Goal: Communication & Community: Answer question/provide support

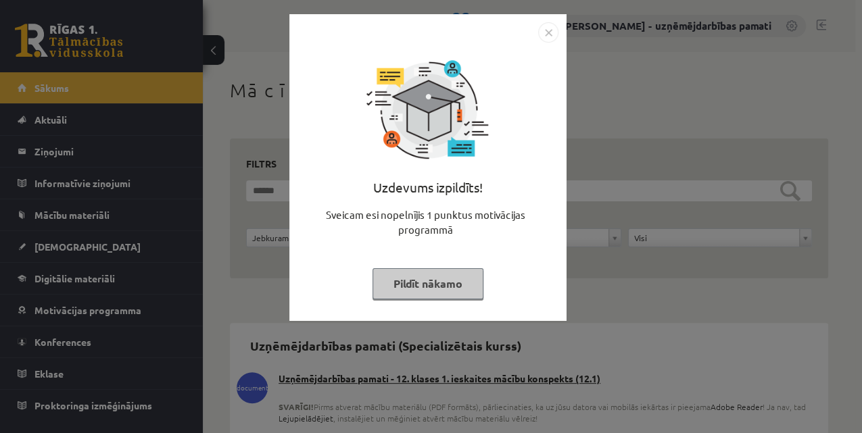
click at [48, 150] on div "Uzdevums izpildīts! Sveicam esi nopelnījis 1 punktus motivācijas programmā Pild…" at bounding box center [431, 216] width 862 height 433
click at [48, 150] on body "0 Dāvanas 10370 mP 0 xp [PERSON_NAME] - uzņēmējdarbības pamati Sākums Aktuāli K…" at bounding box center [431, 216] width 862 height 433
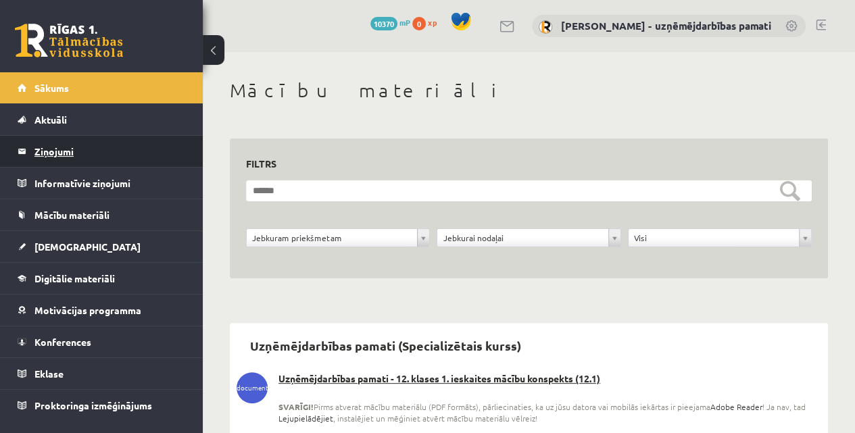
click at [48, 150] on legend "Ziņojumi 0" at bounding box center [109, 151] width 151 height 31
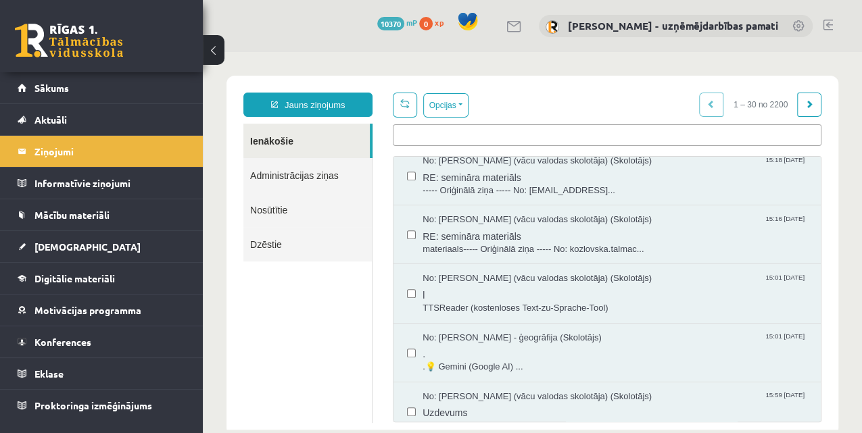
scroll to position [541, 0]
click at [496, 362] on span ".💡 Gemini (Google AI) ..." at bounding box center [615, 366] width 385 height 13
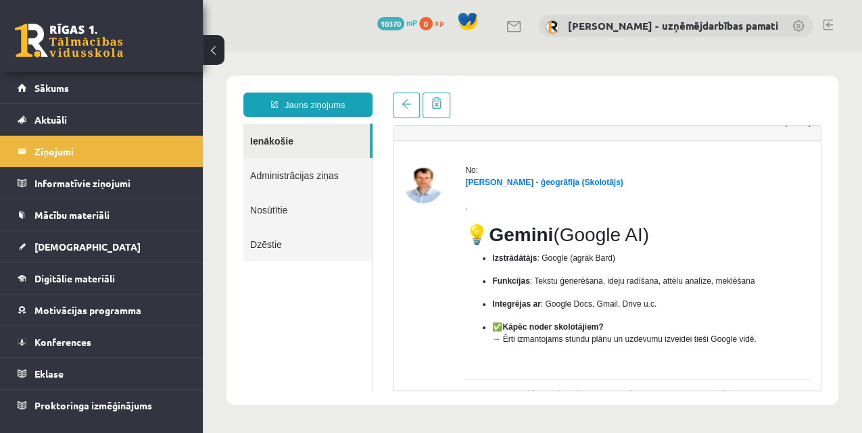
scroll to position [0, 0]
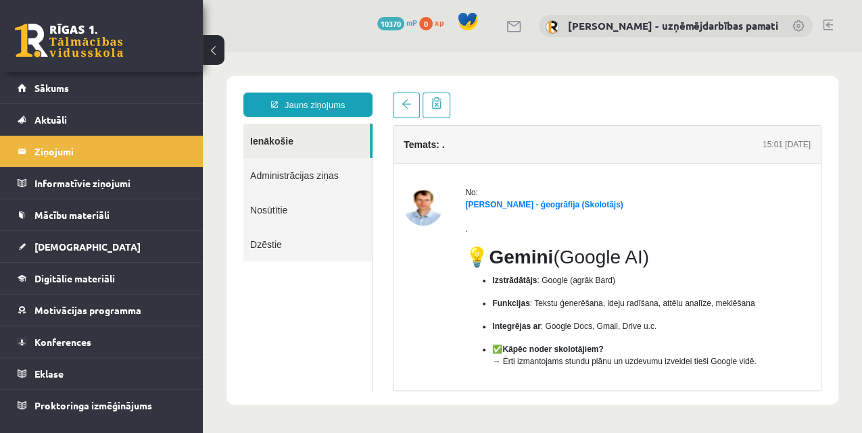
click at [262, 148] on link "Ienākošie" at bounding box center [306, 141] width 126 height 34
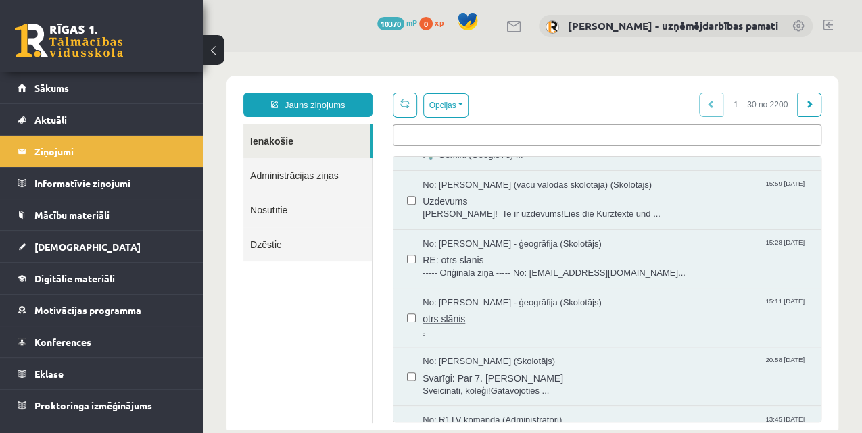
scroll to position [766, 0]
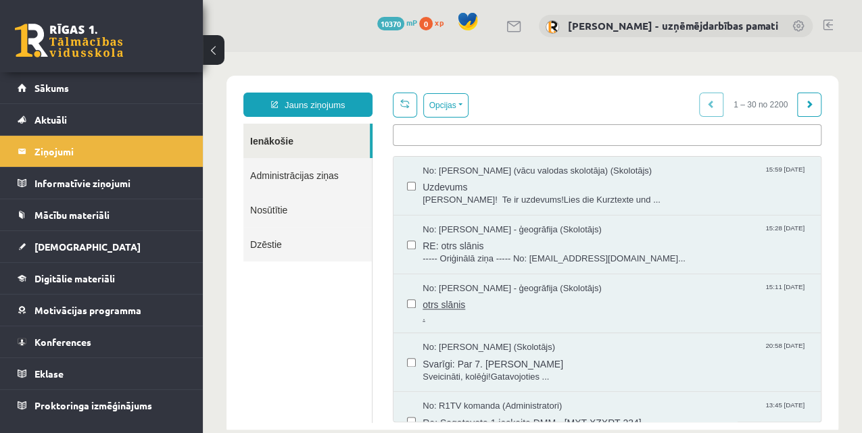
click at [446, 305] on span "otrs slānis" at bounding box center [615, 303] width 385 height 17
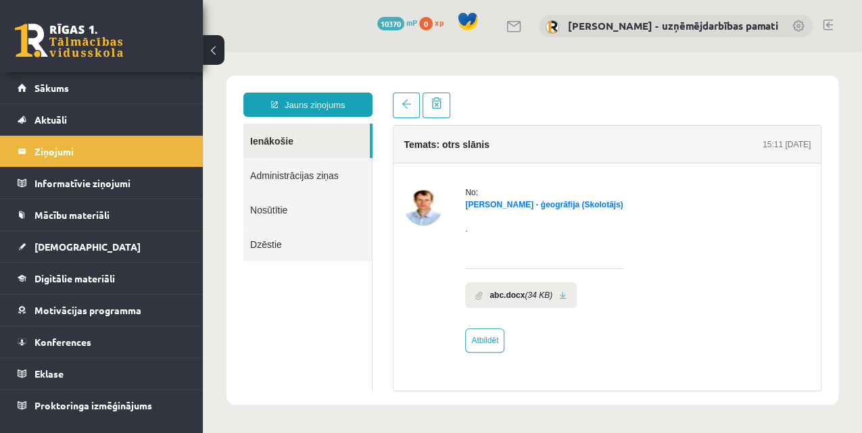
scroll to position [0, 0]
click at [559, 297] on link at bounding box center [562, 295] width 7 height 9
click at [272, 141] on link "Ienākošie" at bounding box center [306, 141] width 126 height 34
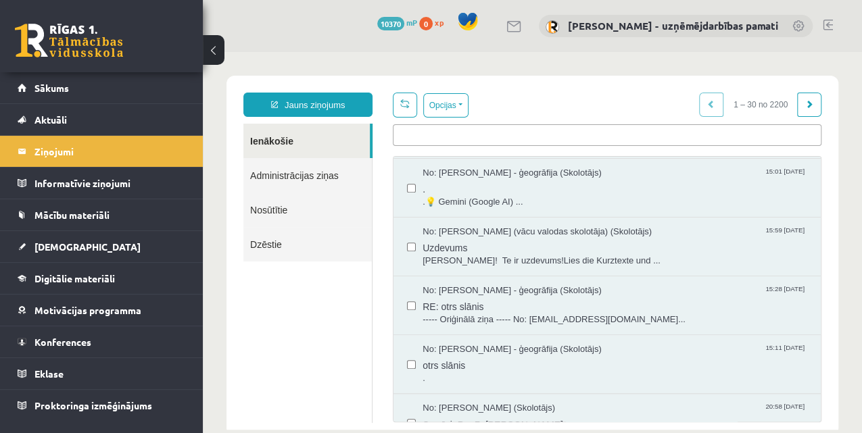
scroll to position [721, 0]
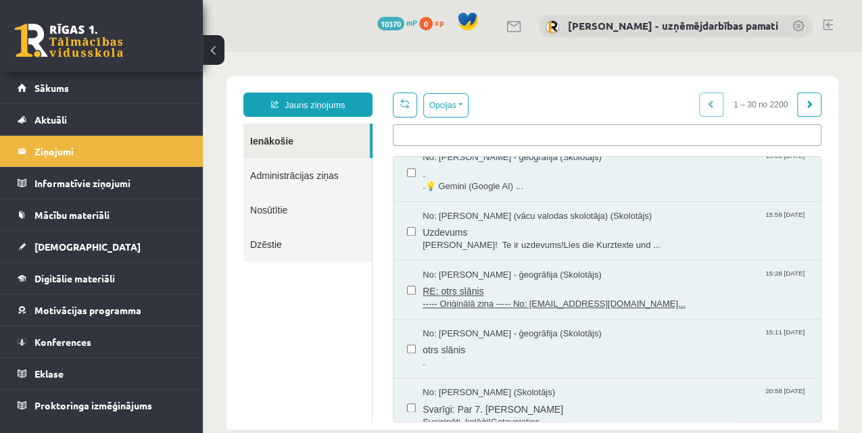
click at [461, 288] on span "RE: otrs slānis" at bounding box center [615, 289] width 385 height 17
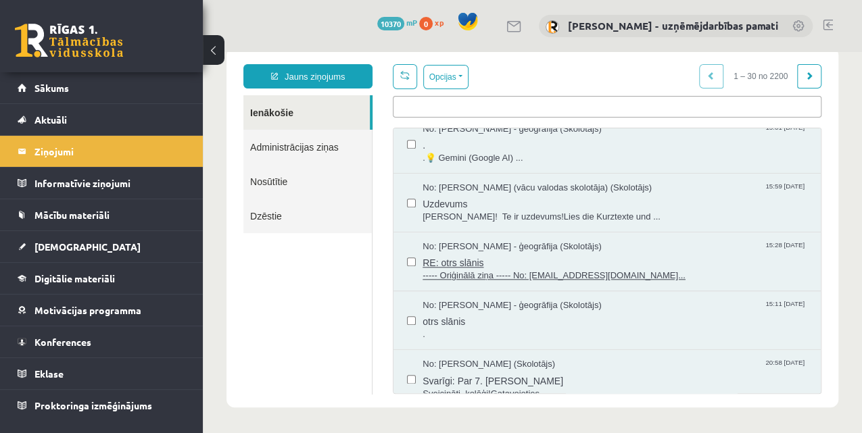
click at [467, 262] on span "RE: otrs slānis" at bounding box center [615, 261] width 385 height 17
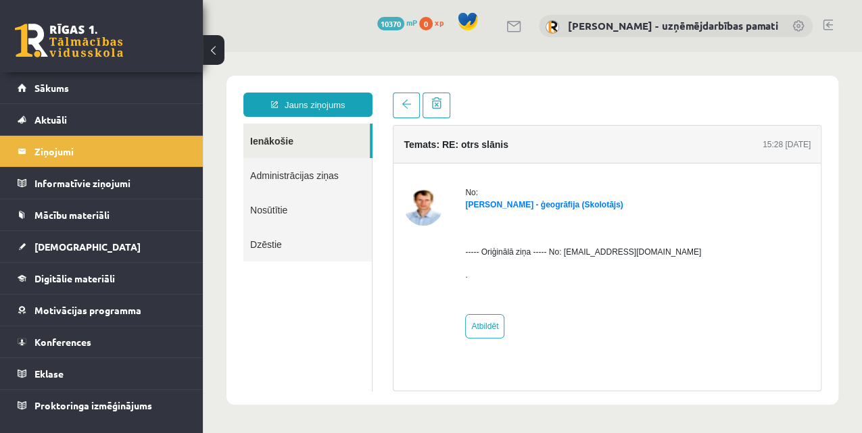
scroll to position [0, 0]
